Goal: Information Seeking & Learning: Learn about a topic

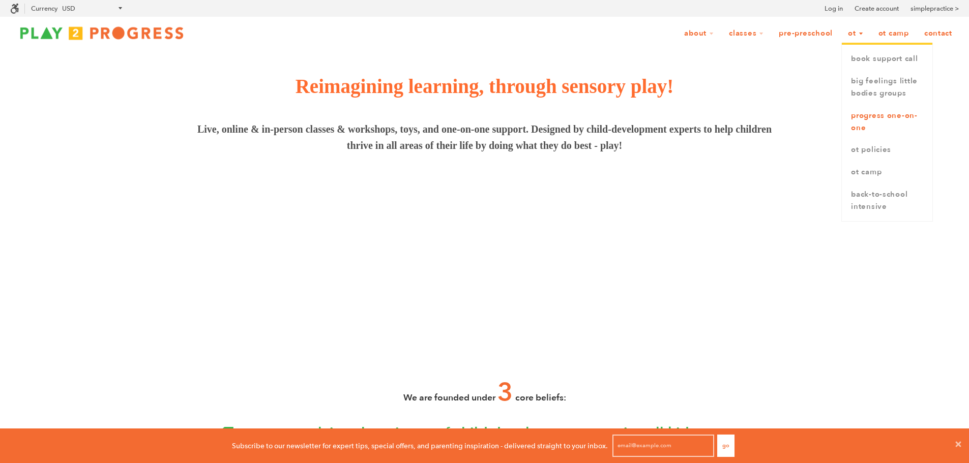
click at [872, 115] on link "Progress One-on-One" at bounding box center [887, 122] width 91 height 35
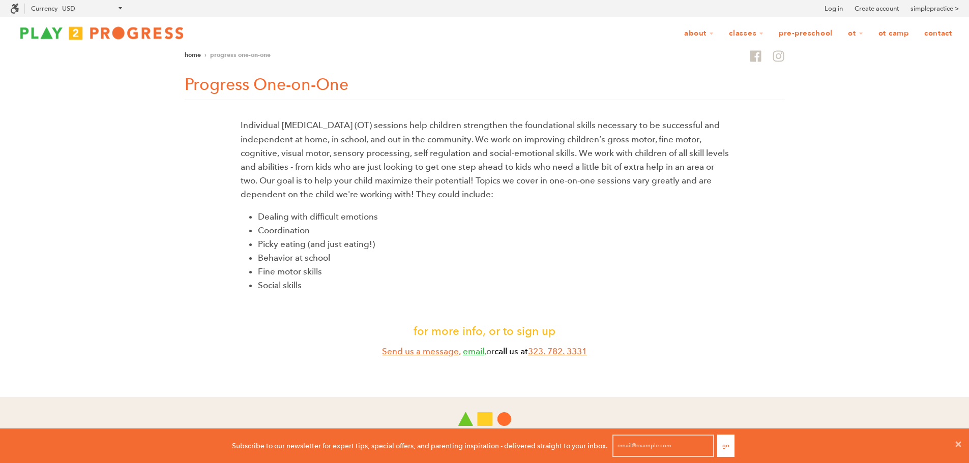
scroll to position [1, 8]
click at [693, 102] on link "Locations" at bounding box center [723, 104] width 91 height 22
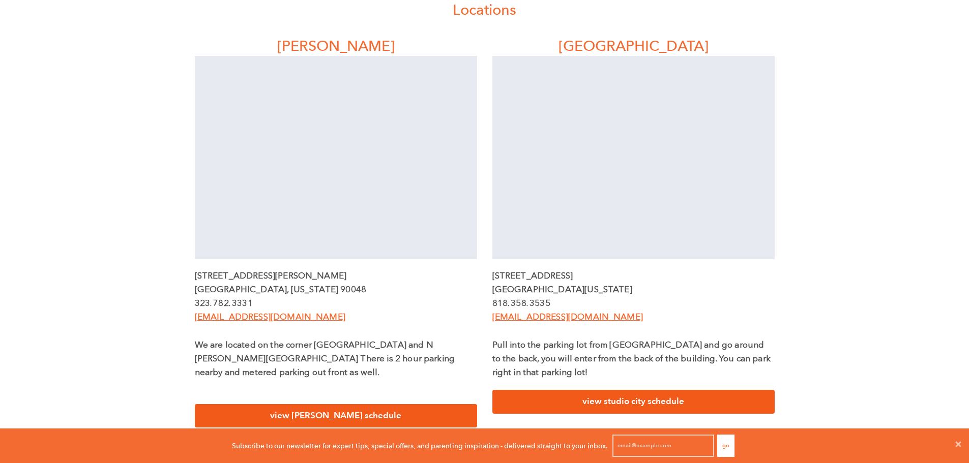
scroll to position [305, 0]
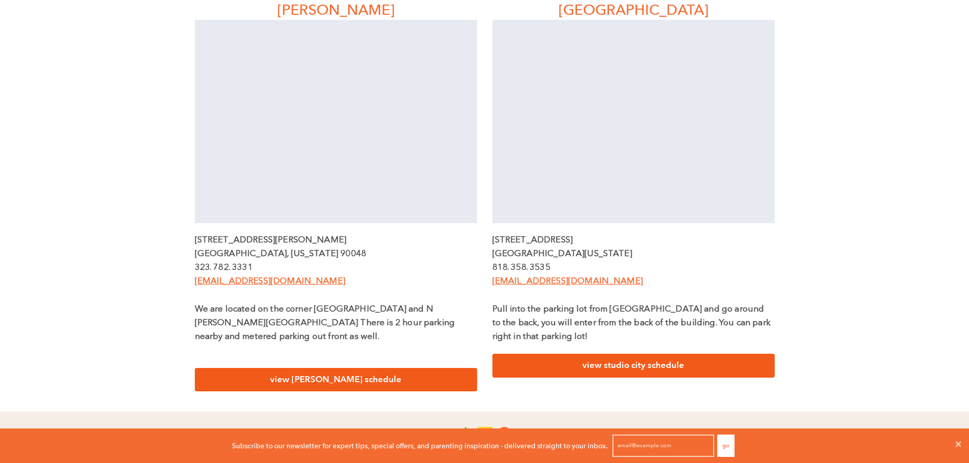
click at [645, 372] on link "view studio city schedule" at bounding box center [633, 366] width 282 height 24
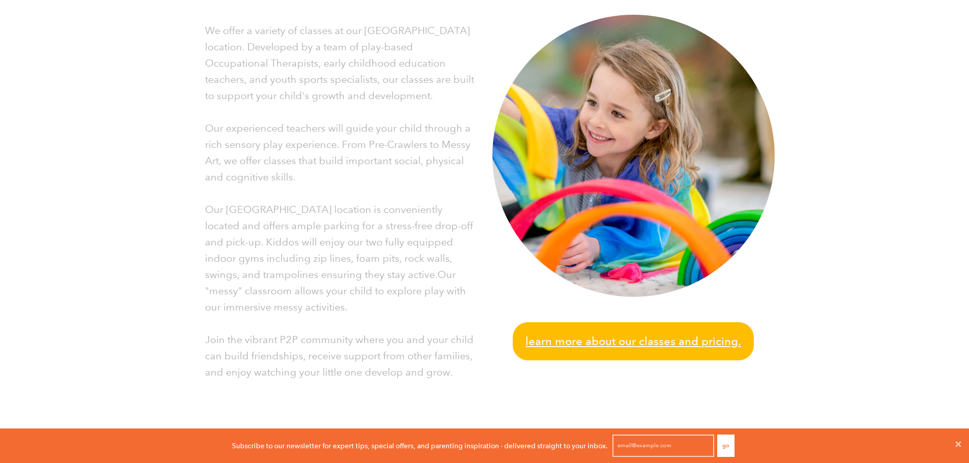
scroll to position [246, 0]
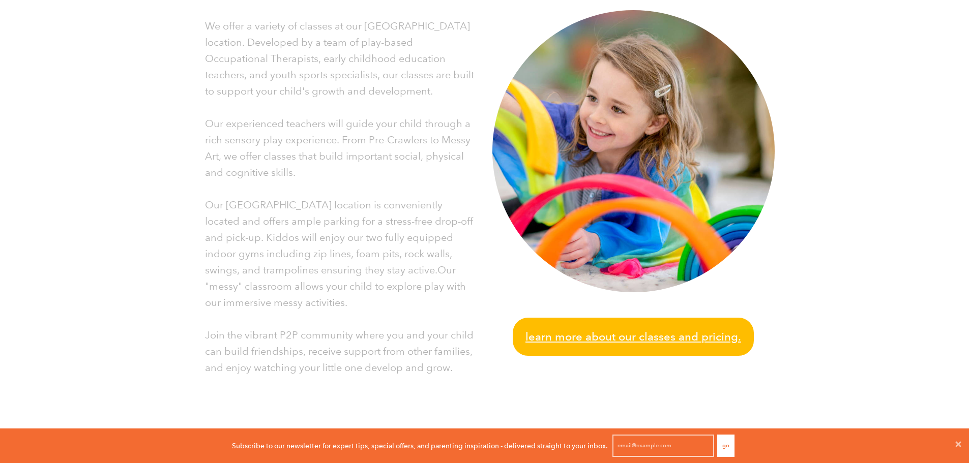
click at [549, 333] on span "Learn more about our classes and pricing." at bounding box center [633, 337] width 216 height 18
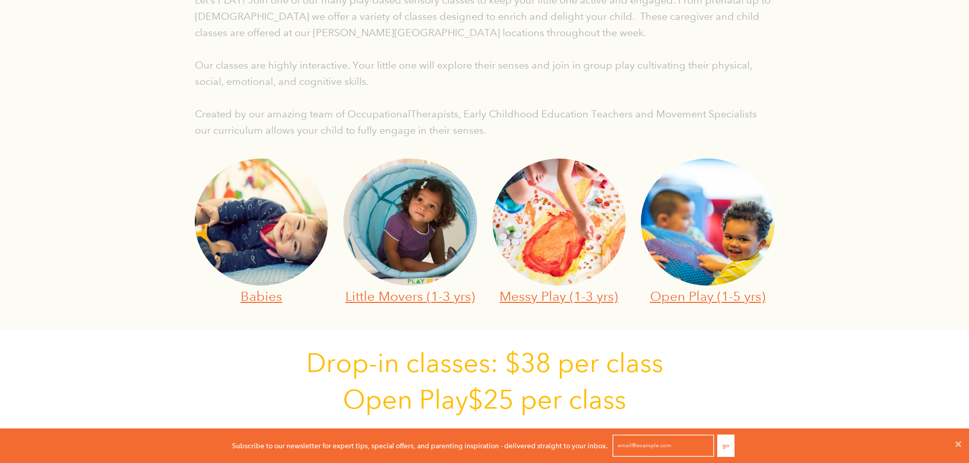
scroll to position [254, 0]
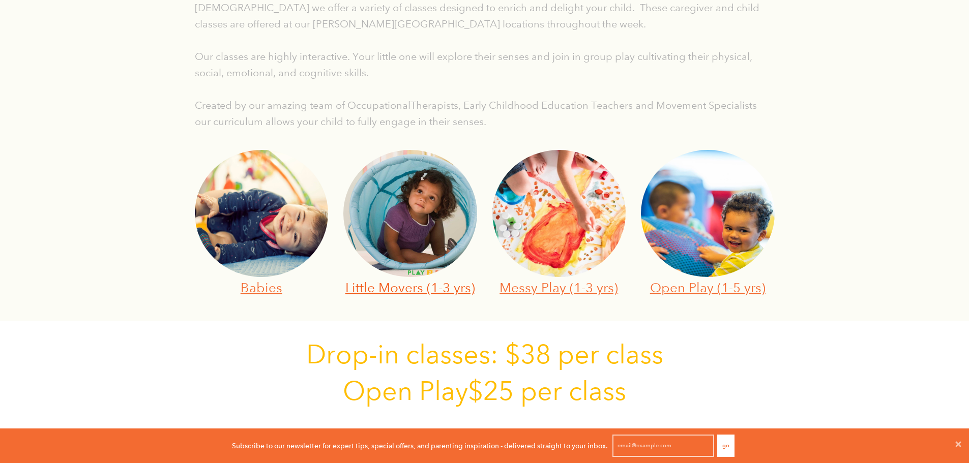
click at [432, 295] on link "Little Movers (1-3 yrs)" at bounding box center [410, 288] width 130 height 16
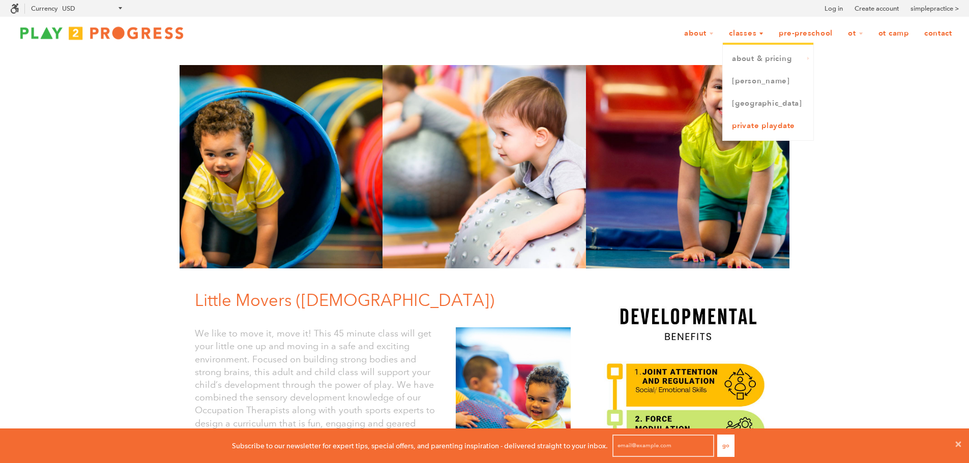
click at [750, 128] on link "Private Playdate" at bounding box center [768, 126] width 91 height 22
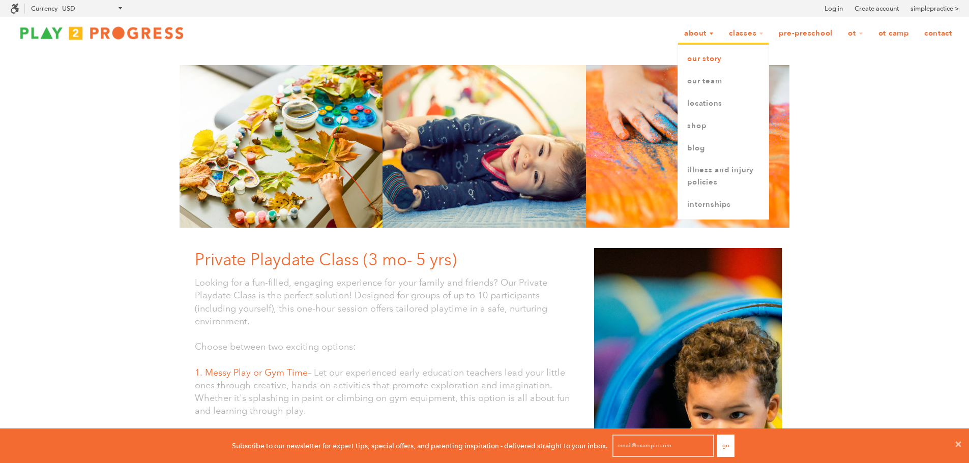
click at [698, 51] on link "Our Story" at bounding box center [723, 59] width 91 height 22
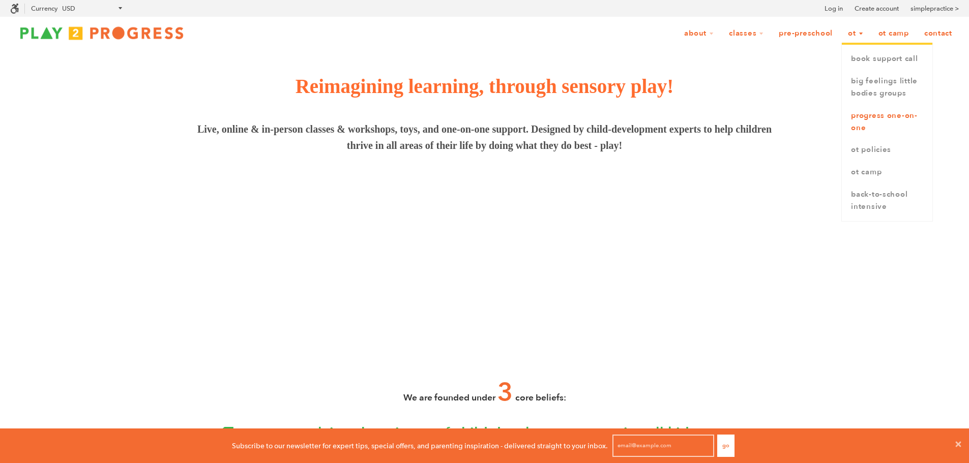
click at [852, 116] on link "Progress One-on-One" at bounding box center [887, 122] width 91 height 35
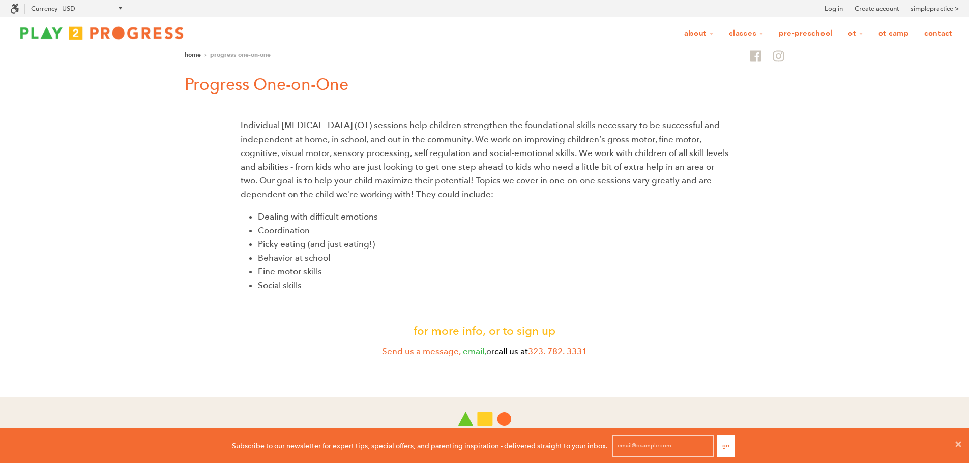
scroll to position [1, 8]
